Goal: Navigation & Orientation: Find specific page/section

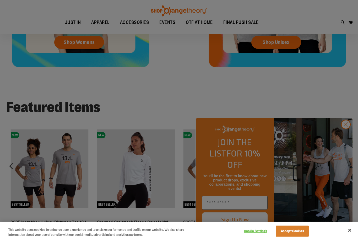
scroll to position [243, 0]
click at [302, 231] on button "Accept Cookies" at bounding box center [292, 230] width 33 height 11
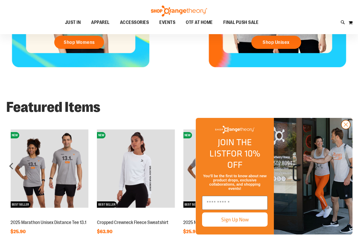
click at [347, 126] on icon "Close dialog" at bounding box center [346, 125] width 4 height 4
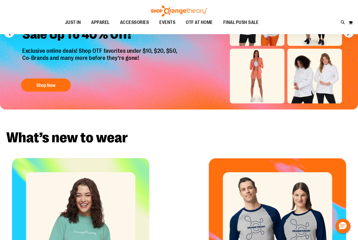
scroll to position [0, 0]
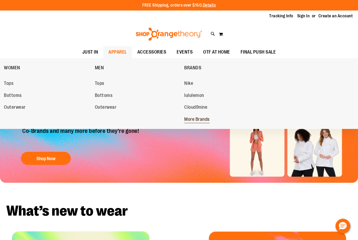
click at [203, 120] on span "More Brands" at bounding box center [196, 119] width 25 height 7
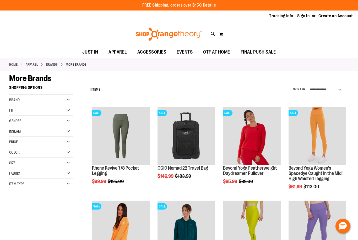
click at [13, 101] on span "Brand" at bounding box center [14, 100] width 10 height 4
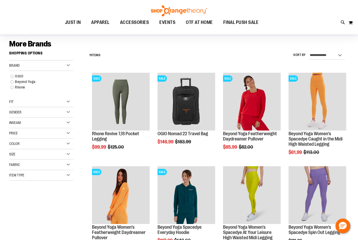
scroll to position [33, 0]
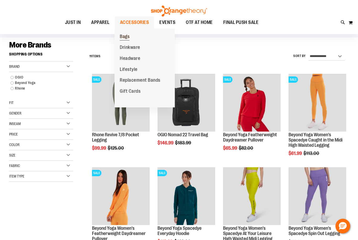
click at [127, 37] on span "Bags" at bounding box center [125, 37] width 10 height 7
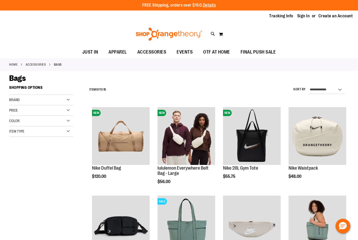
click at [15, 102] on div "Brand" at bounding box center [41, 100] width 64 height 10
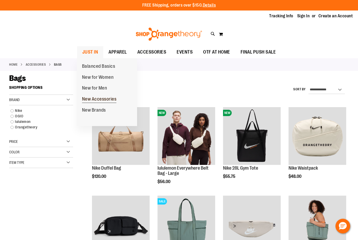
click at [108, 100] on span "New Accessories" at bounding box center [99, 99] width 35 height 7
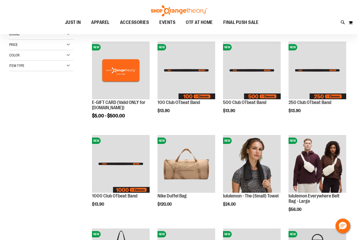
scroll to position [66, 0]
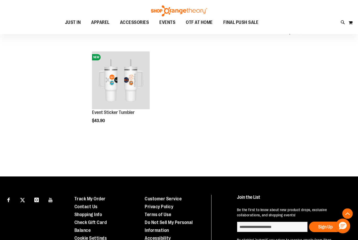
scroll to position [363, 0]
